Goal: Task Accomplishment & Management: Use online tool/utility

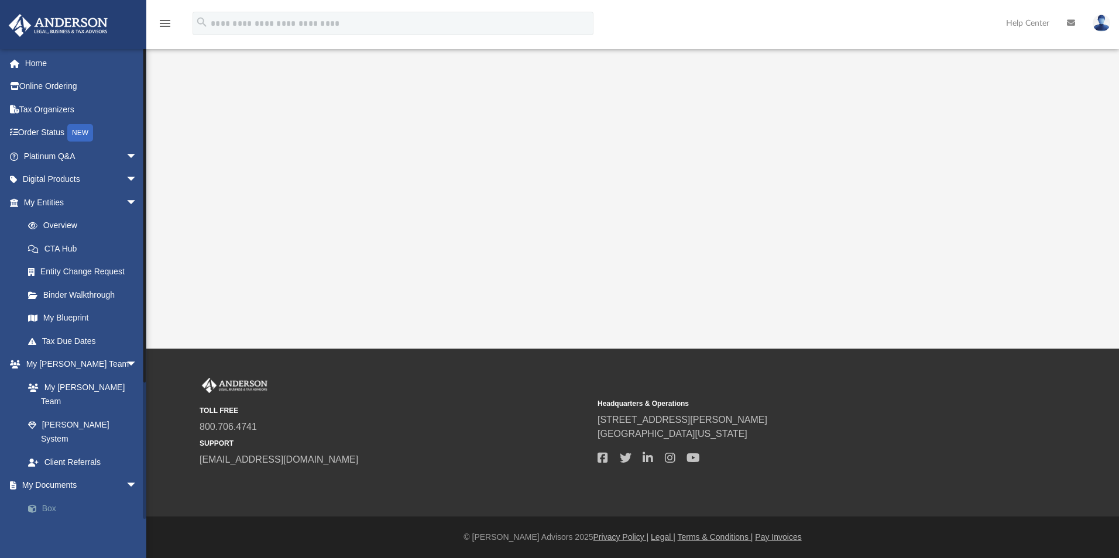
click at [63, 497] on link "Box" at bounding box center [85, 508] width 139 height 23
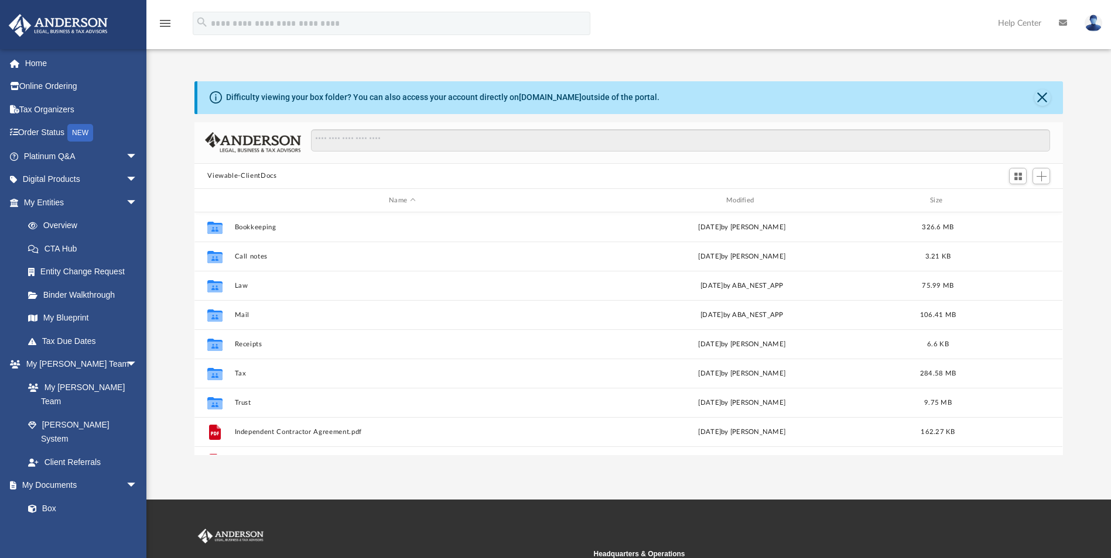
scroll to position [258, 859]
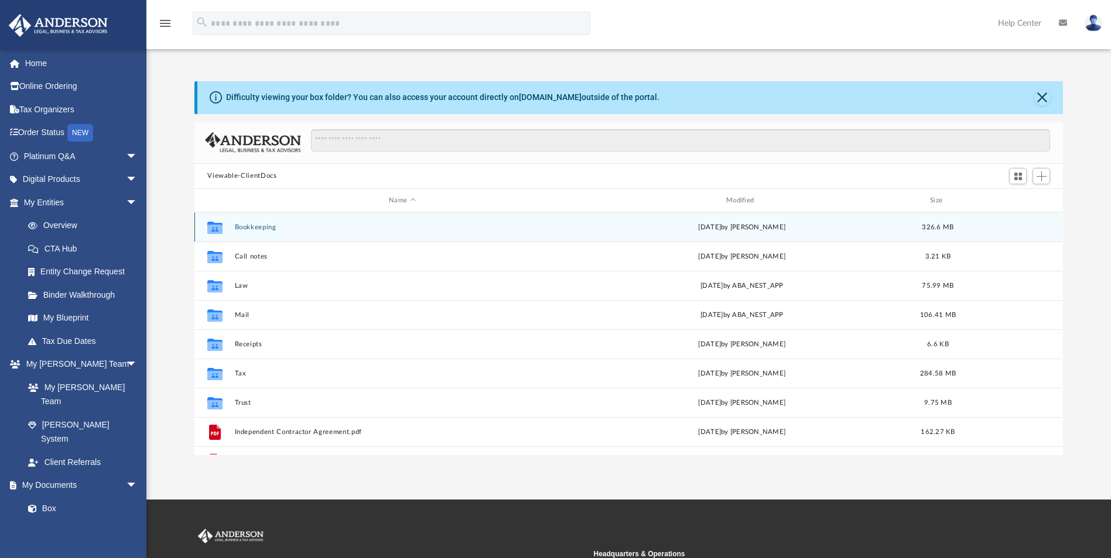
click at [276, 229] on button "Bookkeeping" at bounding box center [402, 228] width 335 height 8
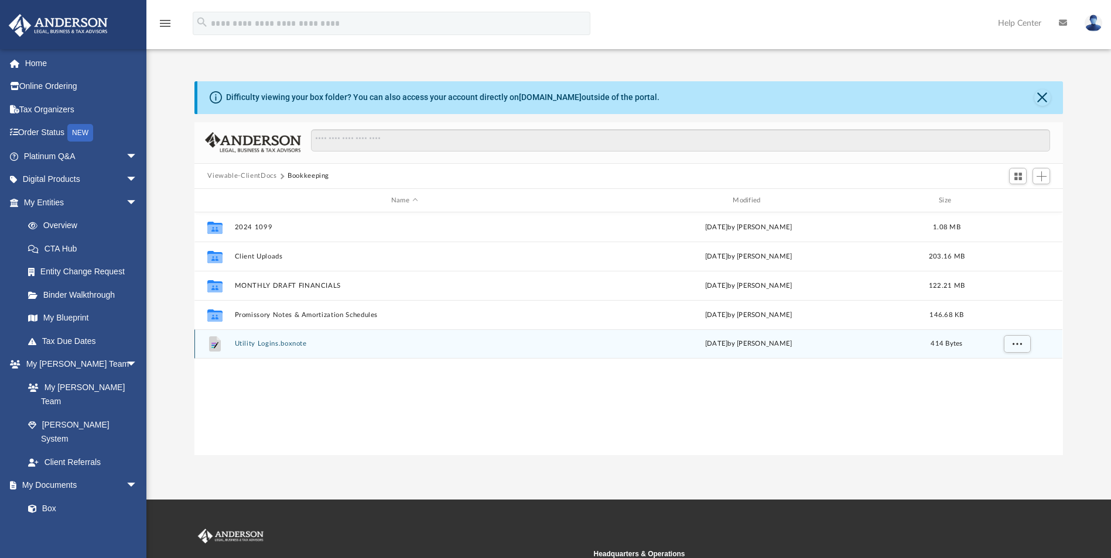
click at [279, 344] on button "Utility Logins.boxnote" at bounding box center [404, 345] width 339 height 8
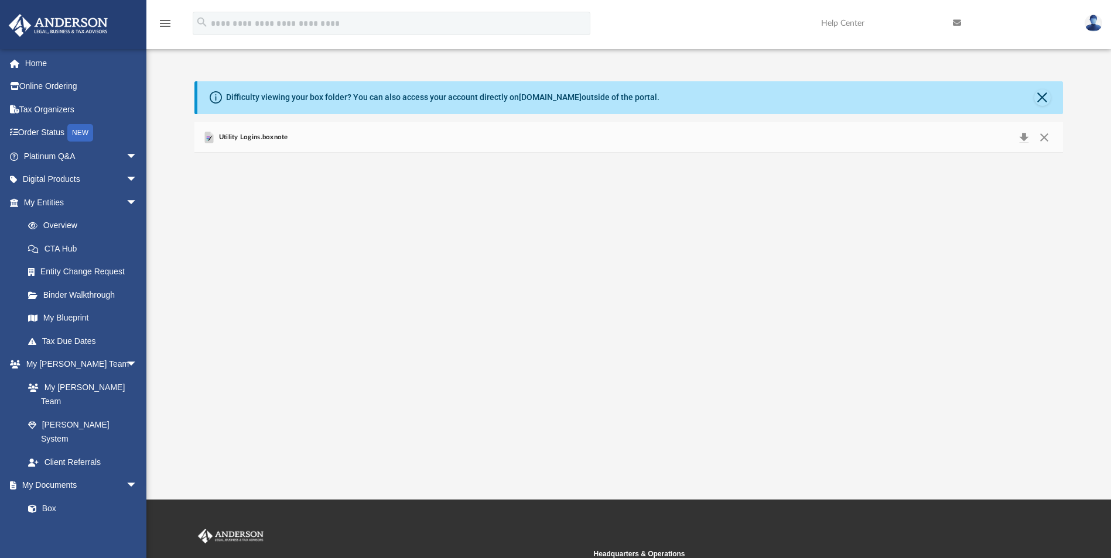
click at [290, 137] on div "Utility Logins.boxnote" at bounding box center [628, 137] width 868 height 31
click at [280, 137] on span "Utility Logins.boxnote" at bounding box center [251, 137] width 71 height 11
click at [1040, 137] on button "Close" at bounding box center [1043, 137] width 21 height 16
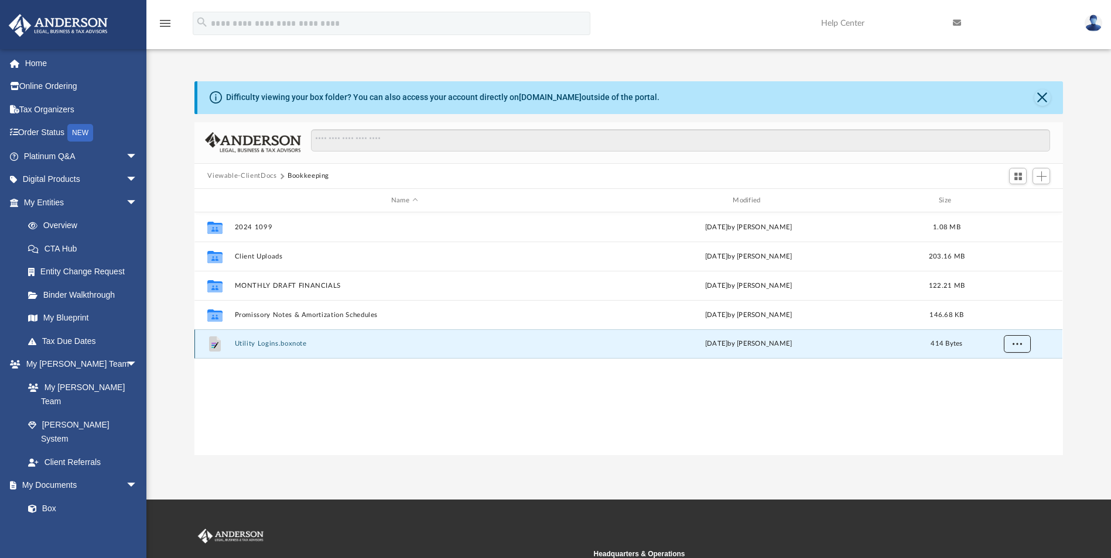
click at [1024, 347] on button "More options" at bounding box center [1016, 345] width 27 height 18
click at [1038, 174] on span "Add" at bounding box center [1041, 177] width 10 height 10
click at [1023, 215] on li "New Folder" at bounding box center [1024, 218] width 37 height 12
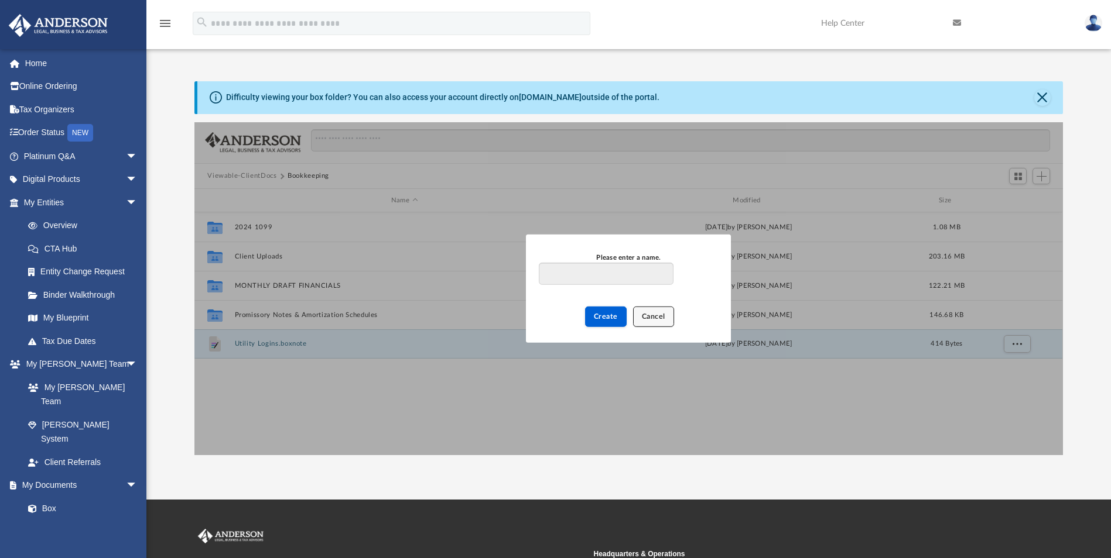
click at [659, 318] on span "Cancel" at bounding box center [653, 316] width 23 height 7
